Goal: Find specific page/section

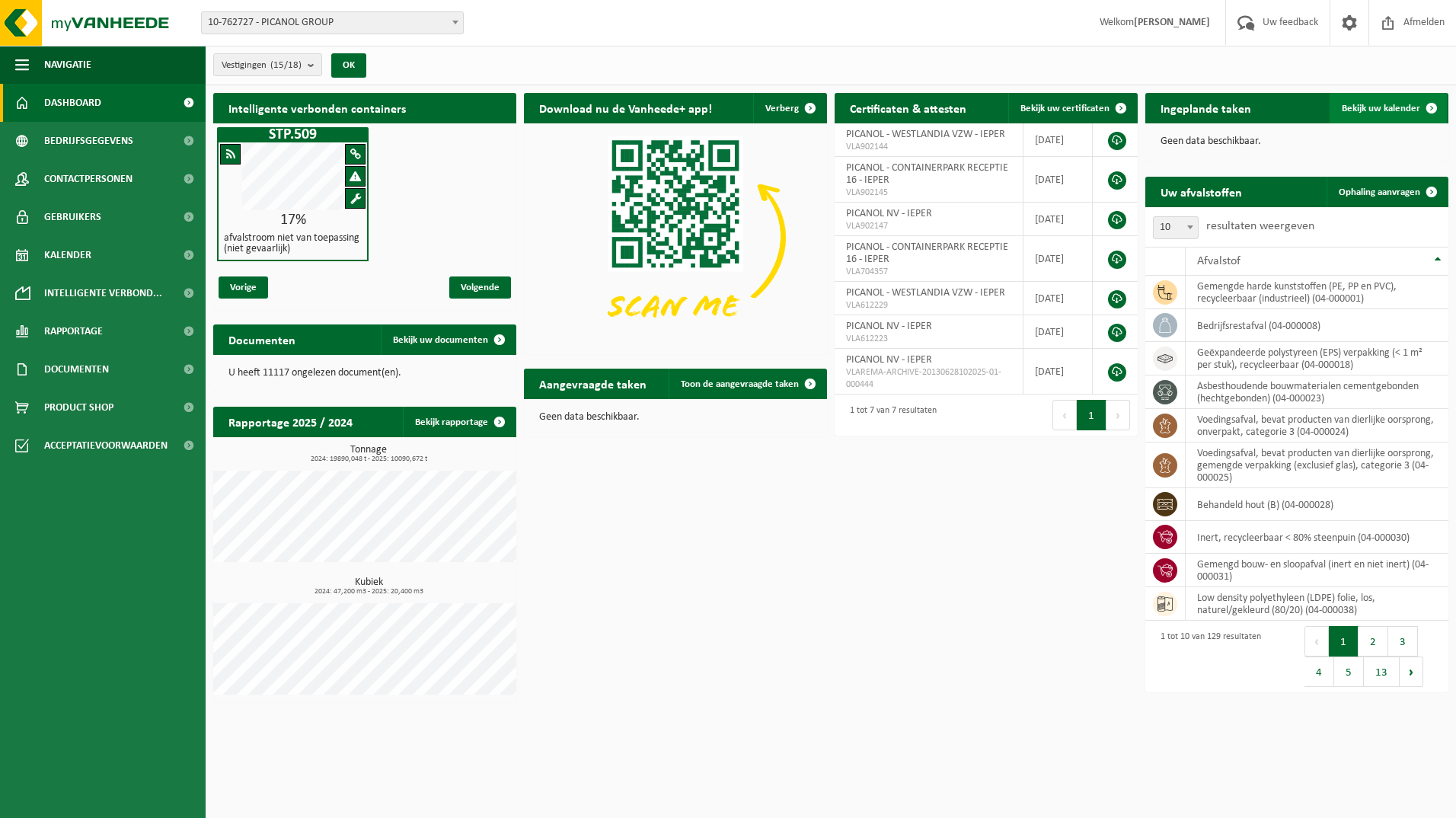
click at [1386, 104] on span "Bekijk uw kalender" at bounding box center [1381, 108] width 78 height 10
click at [452, 424] on link "Bekijk rapportage" at bounding box center [458, 421] width 112 height 30
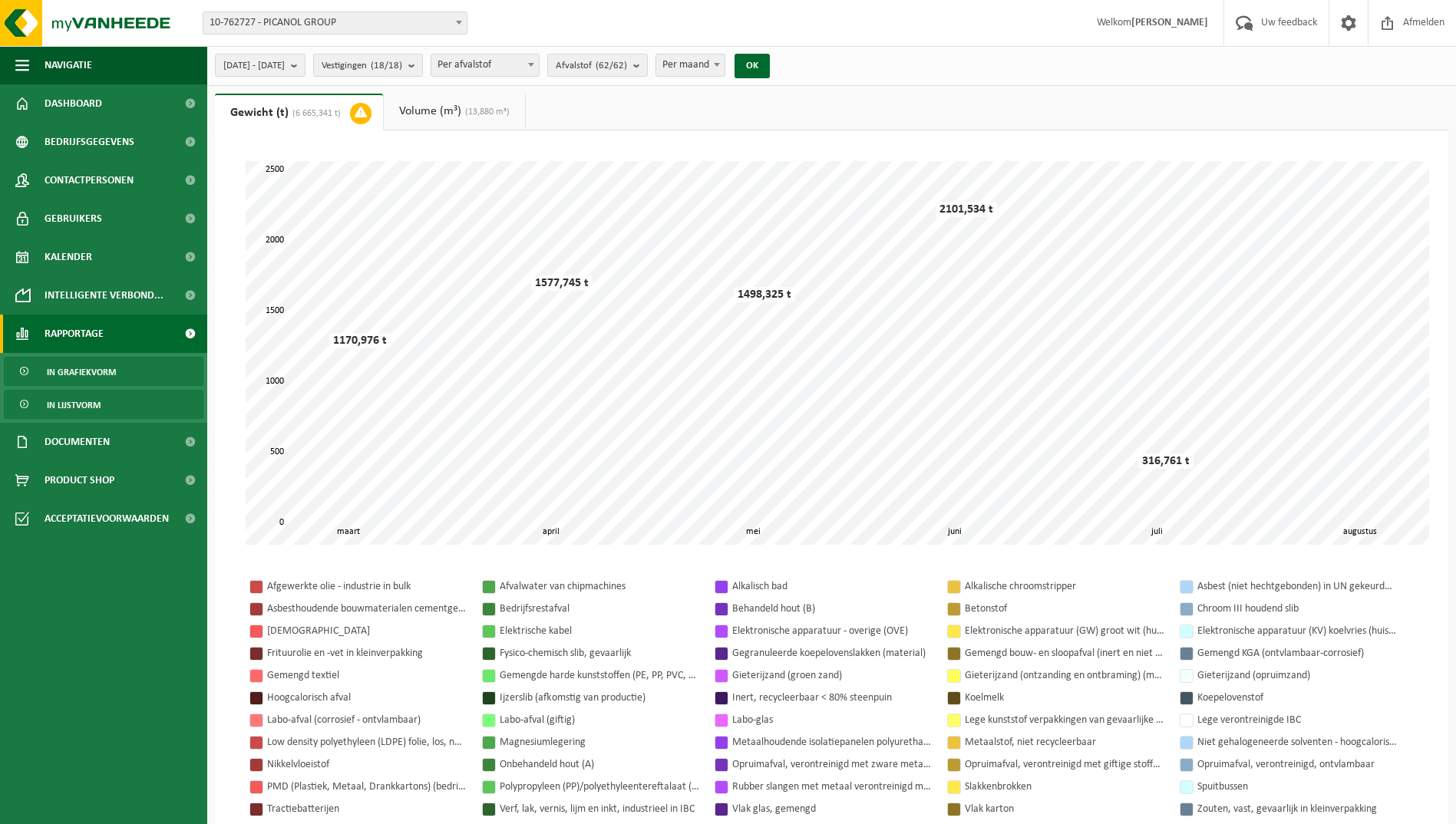
click at [87, 409] on span "In lijstvorm" at bounding box center [73, 405] width 54 height 29
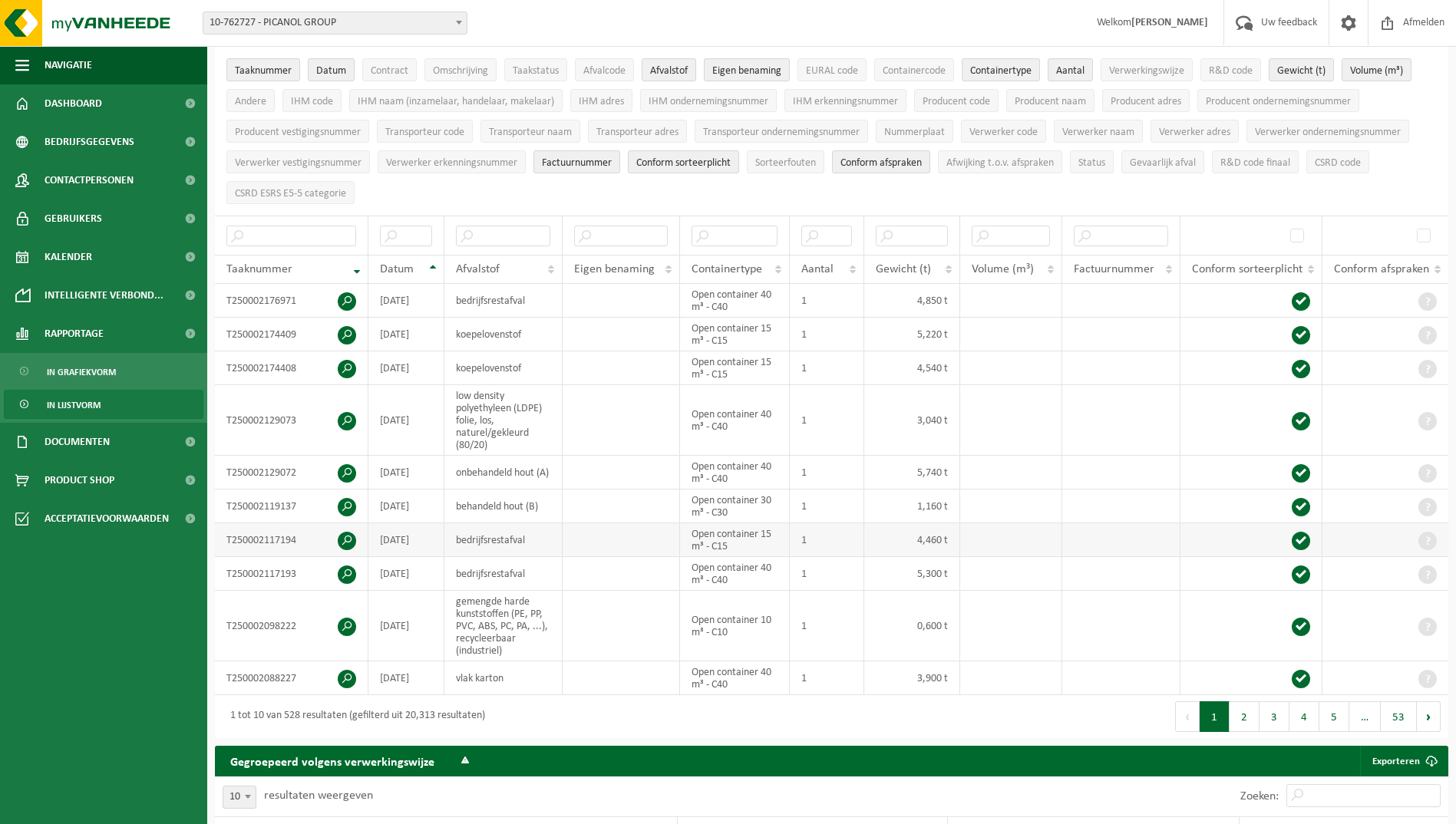
scroll to position [154, 0]
